Goal: Transaction & Acquisition: Purchase product/service

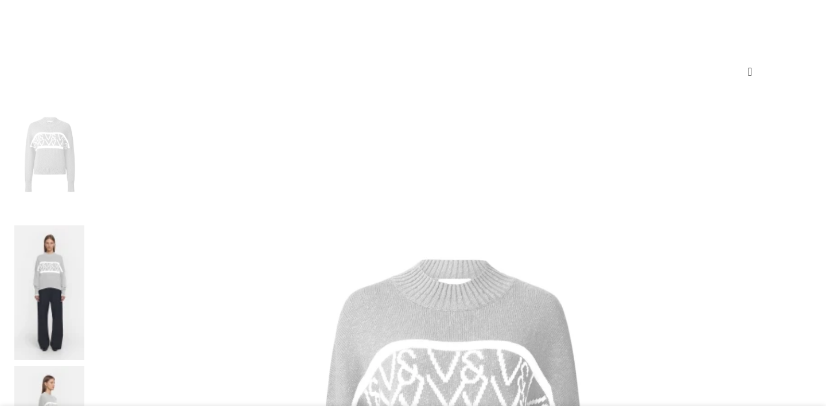
scroll to position [130, 0]
click at [84, 224] on img at bounding box center [49, 291] width 70 height 135
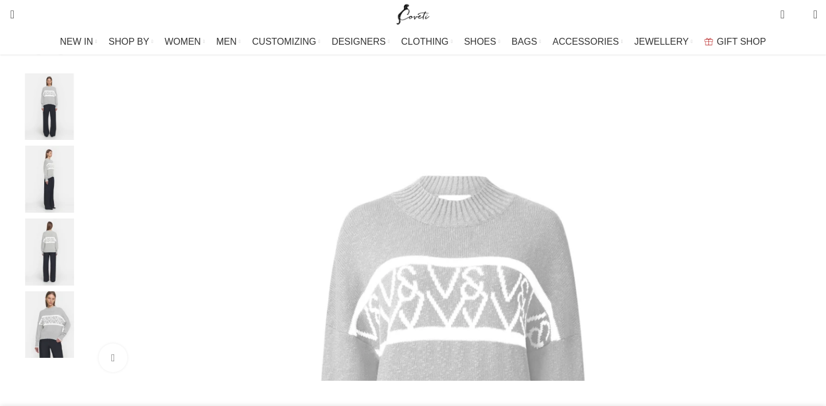
scroll to position [288, 0]
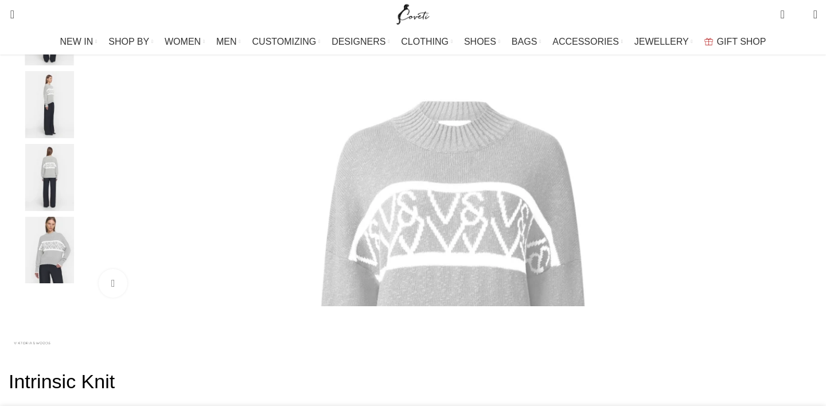
click at [84, 262] on img "5 / 5" at bounding box center [49, 250] width 70 height 67
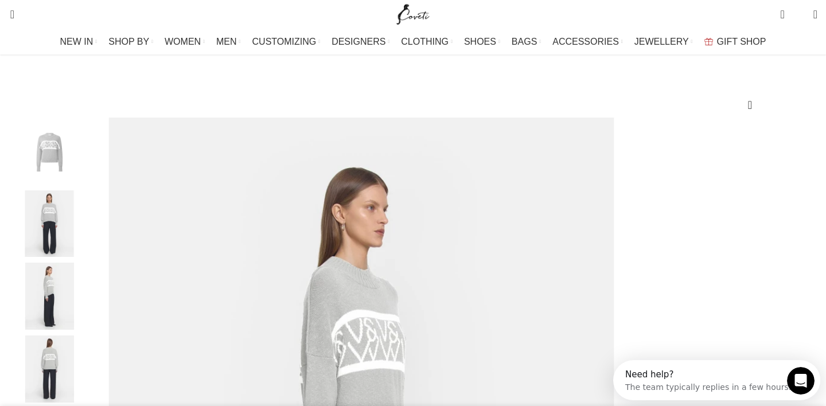
scroll to position [0, 0]
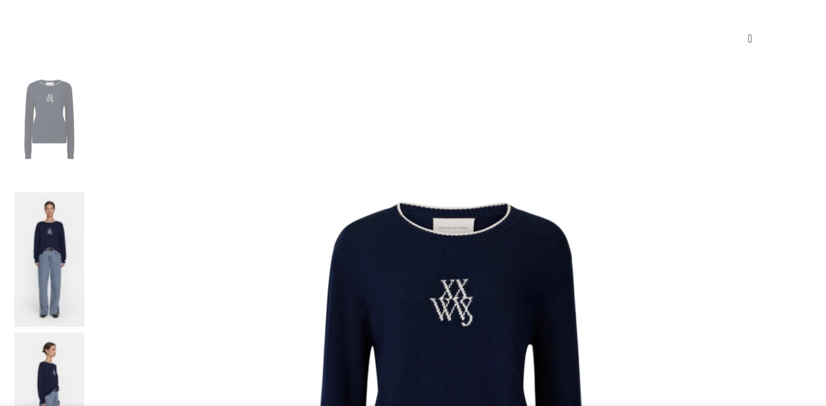
scroll to position [162, 0]
select select "10-[GEOGRAPHIC_DATA]"
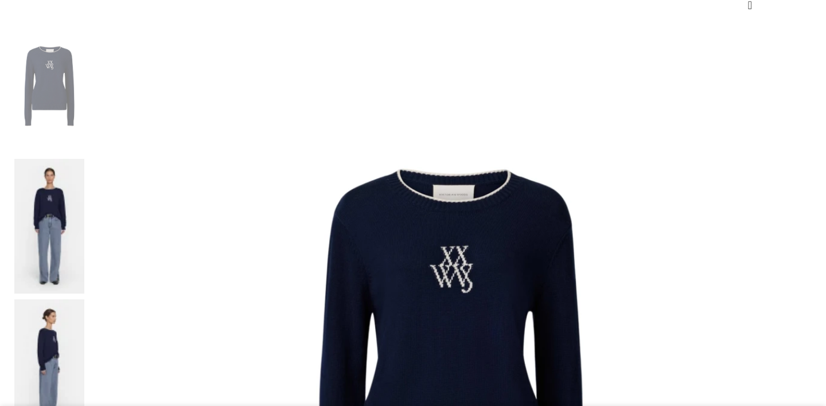
scroll to position [196, 0]
click at [84, 299] on img at bounding box center [49, 366] width 70 height 135
click at [84, 71] on img at bounding box center [49, 84] width 70 height 135
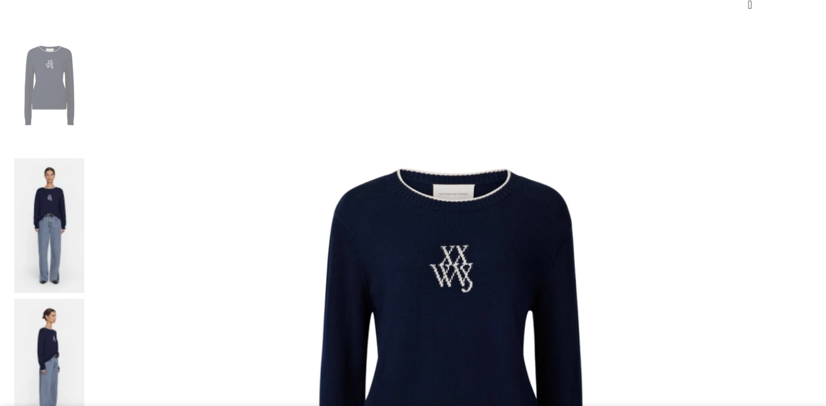
click at [84, 158] on img at bounding box center [49, 225] width 70 height 135
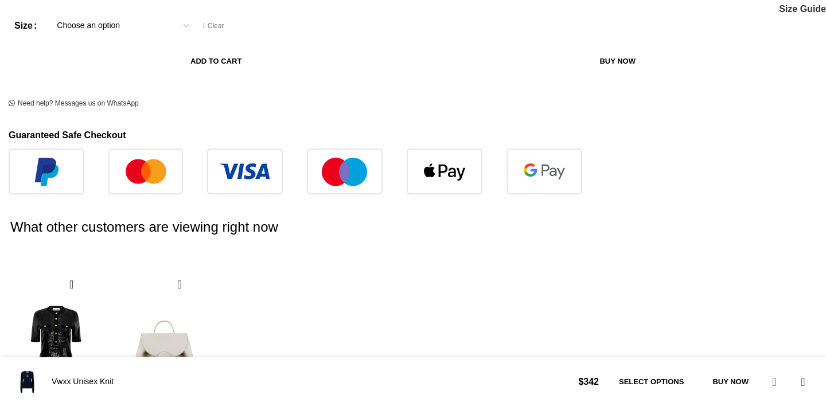
scroll to position [1066, 0]
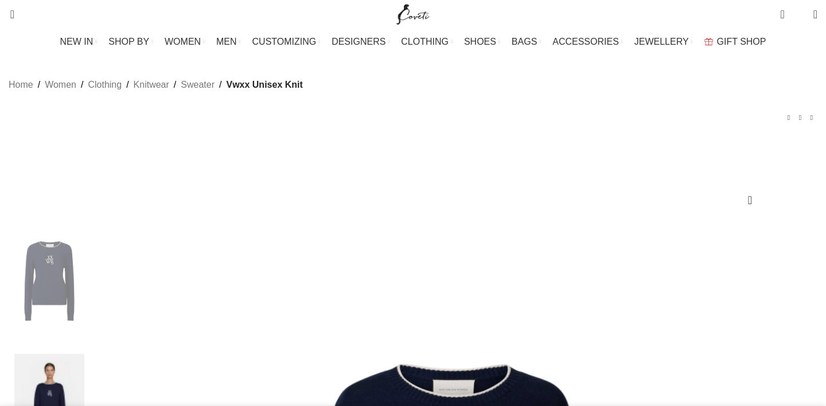
scroll to position [0, 362]
